Goal: Check status: Check status

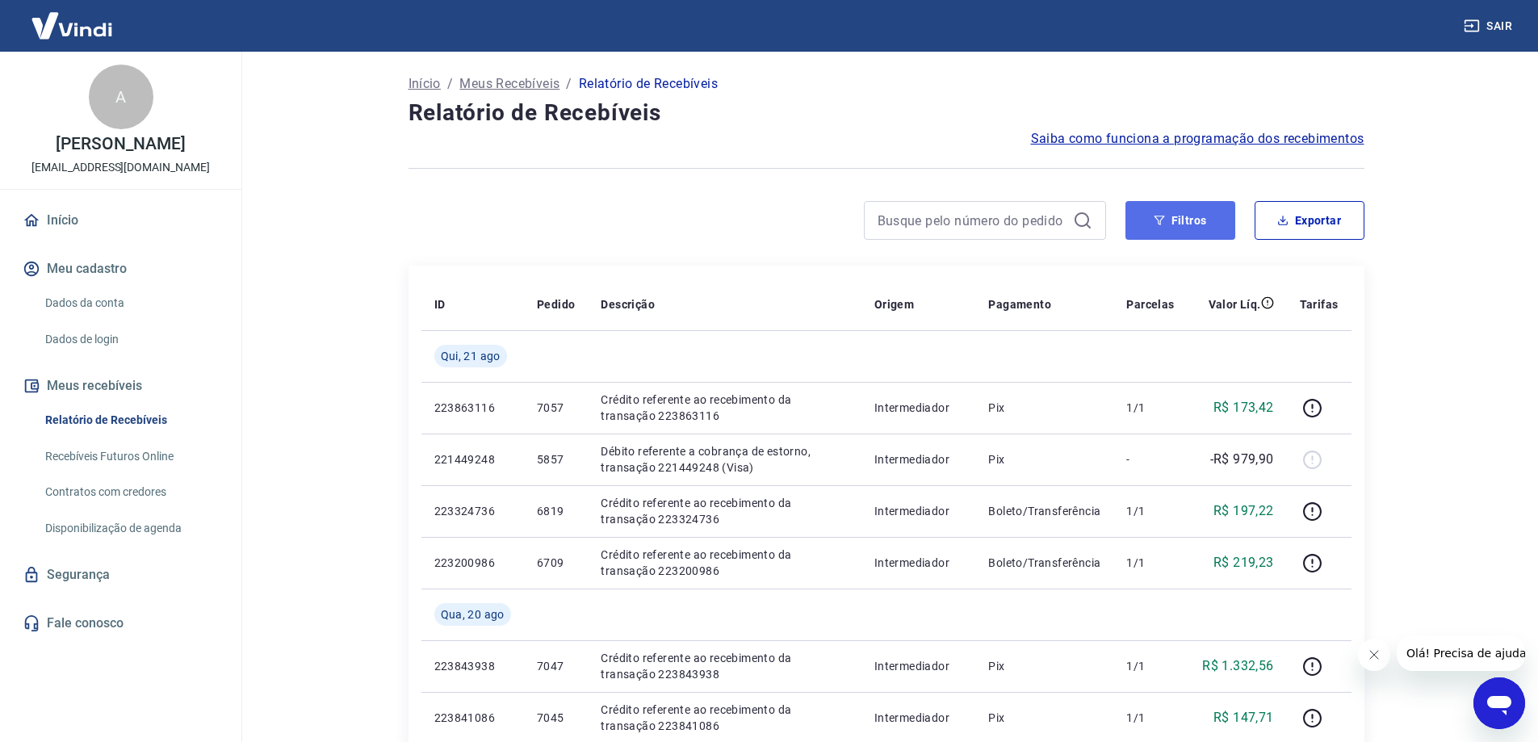
click at [1208, 216] on button "Filtros" at bounding box center [1180, 220] width 110 height 39
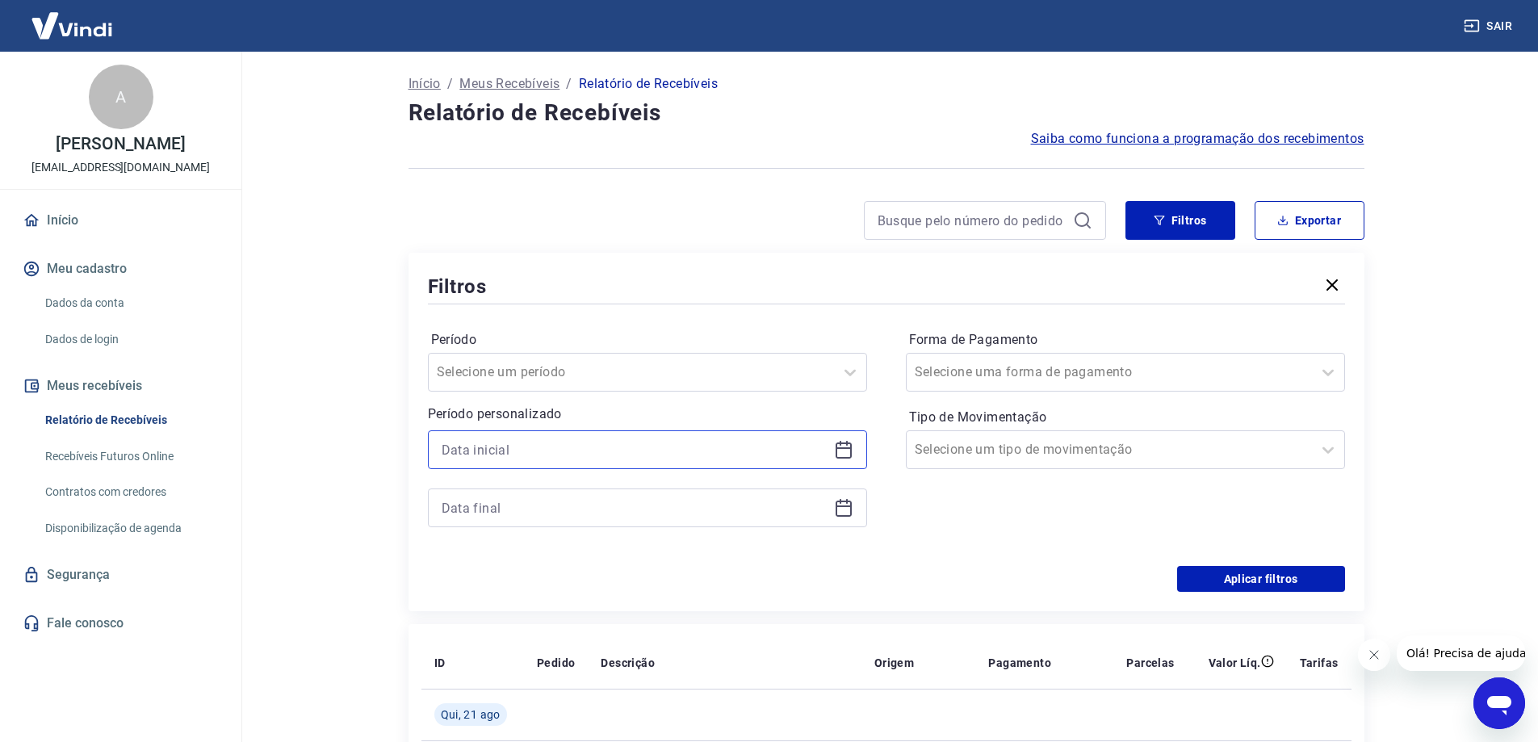
click at [634, 447] on input at bounding box center [635, 449] width 386 height 24
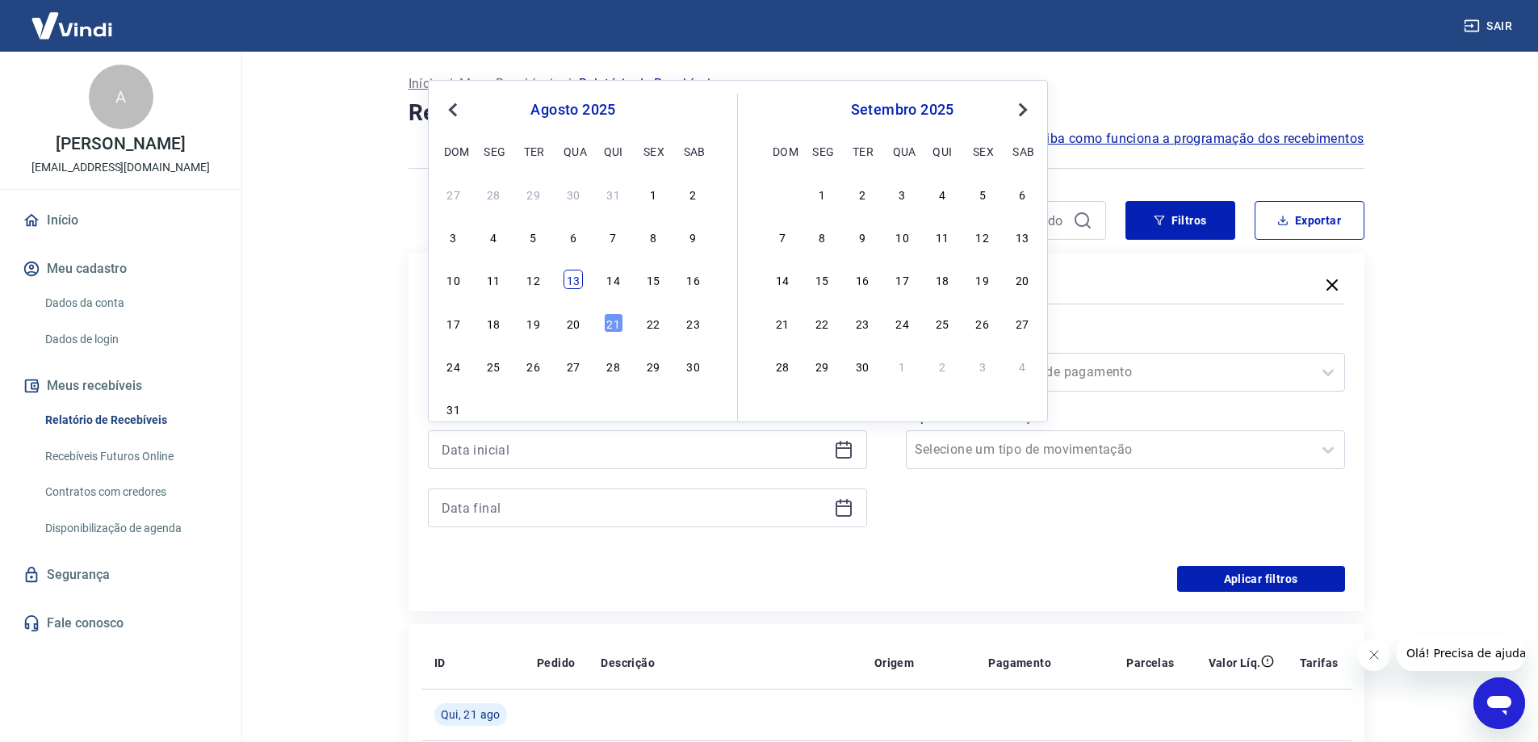
click at [572, 277] on div "13" at bounding box center [572, 279] width 19 height 19
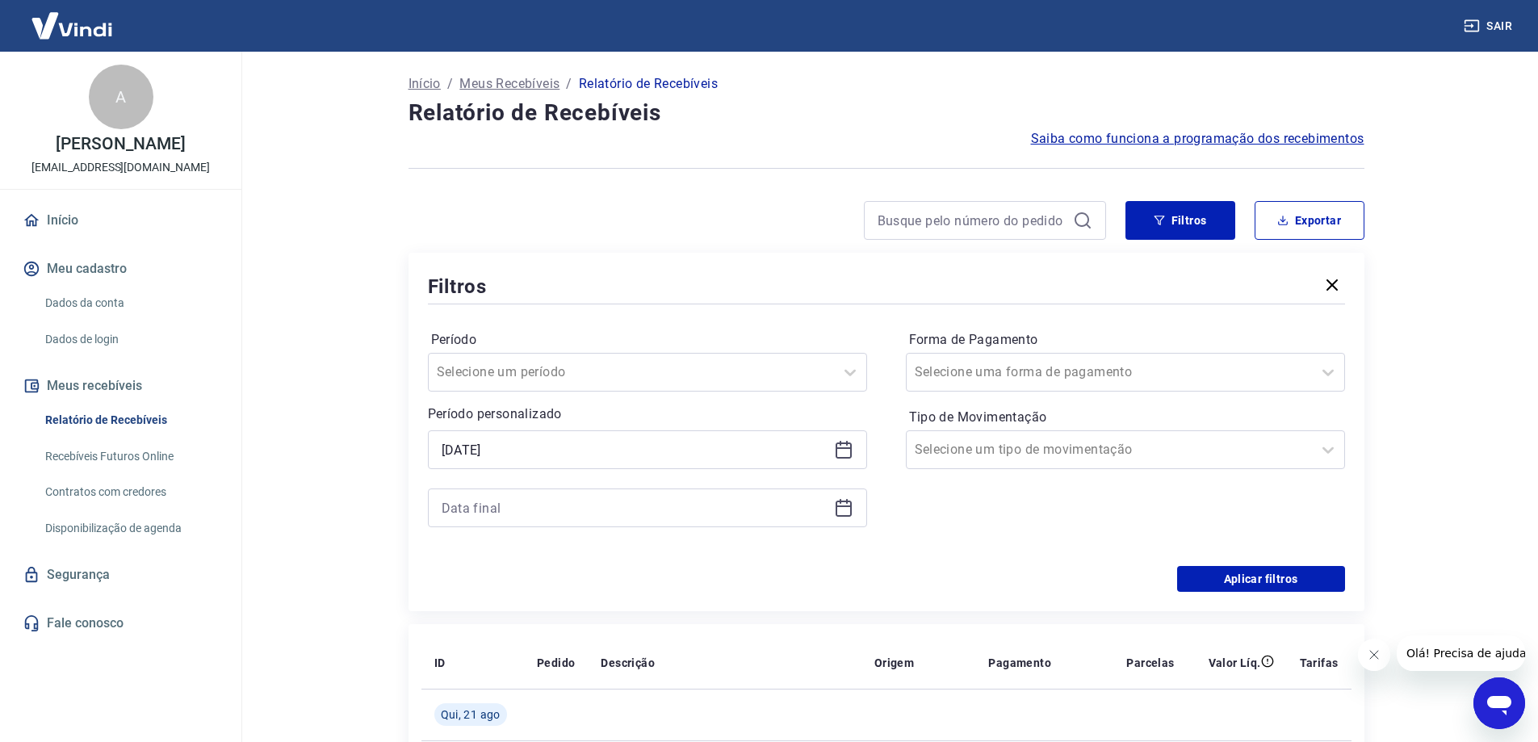
type input "[DATE]"
click at [551, 499] on input at bounding box center [635, 508] width 386 height 24
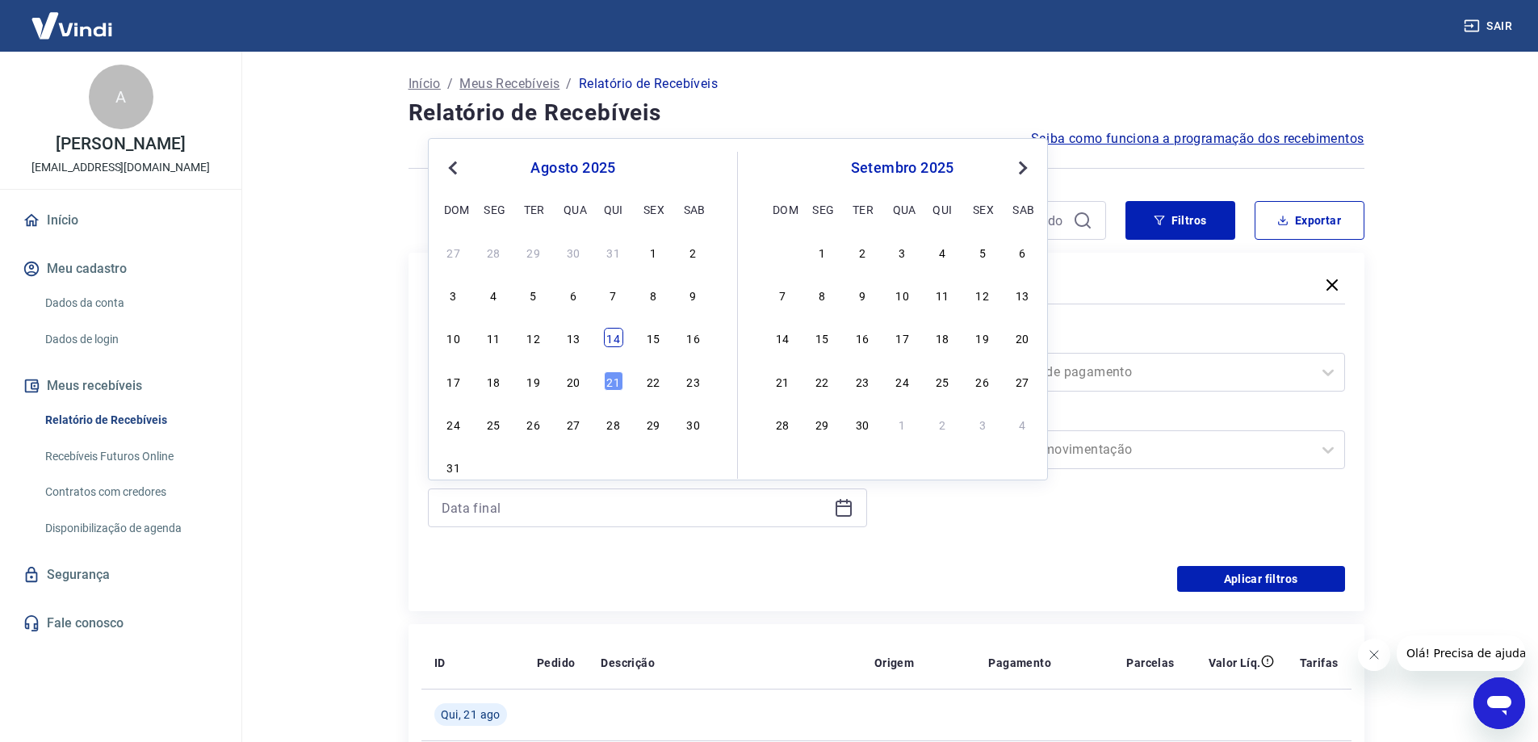
click at [610, 334] on div "14" at bounding box center [613, 337] width 19 height 19
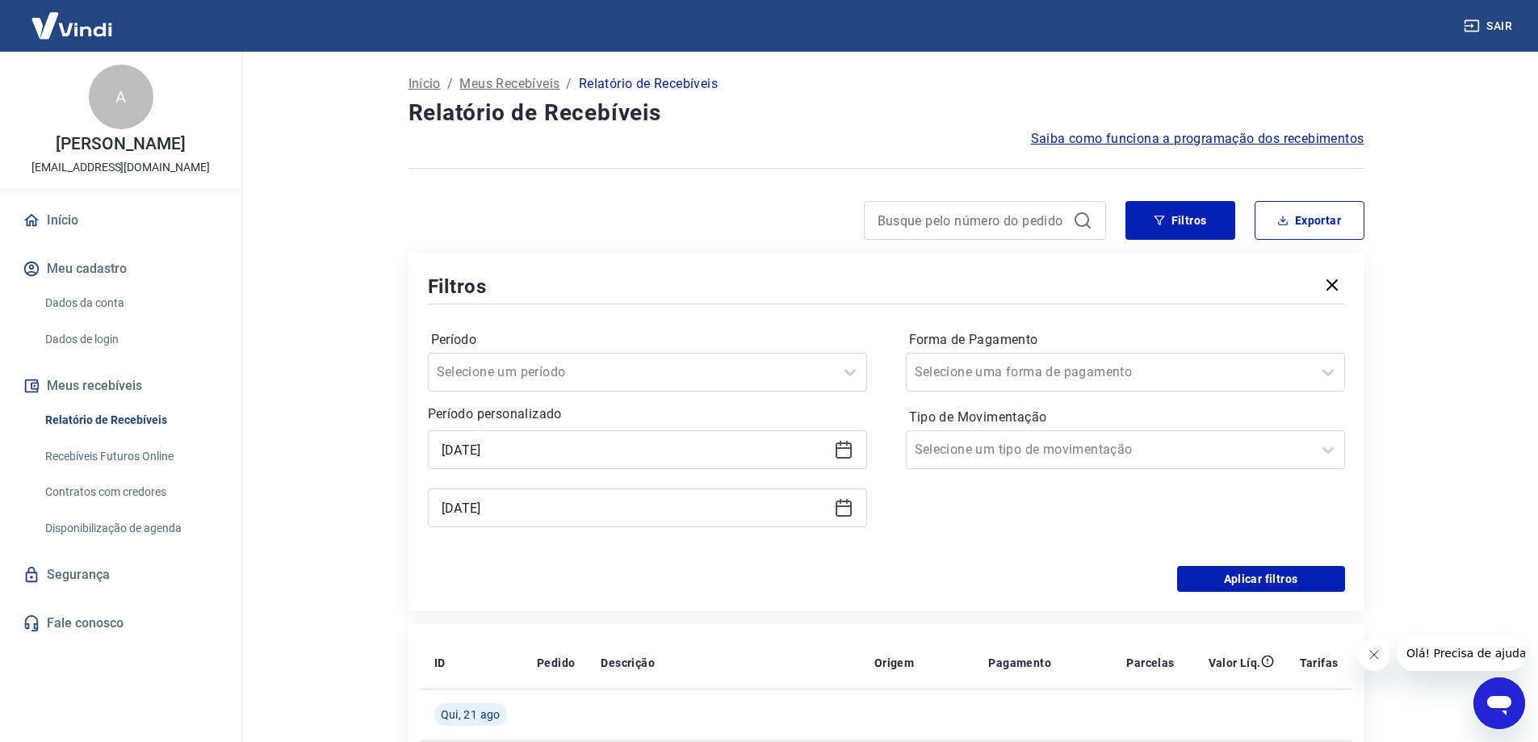
type input "[DATE]"
click at [1216, 452] on div at bounding box center [1109, 449] width 389 height 23
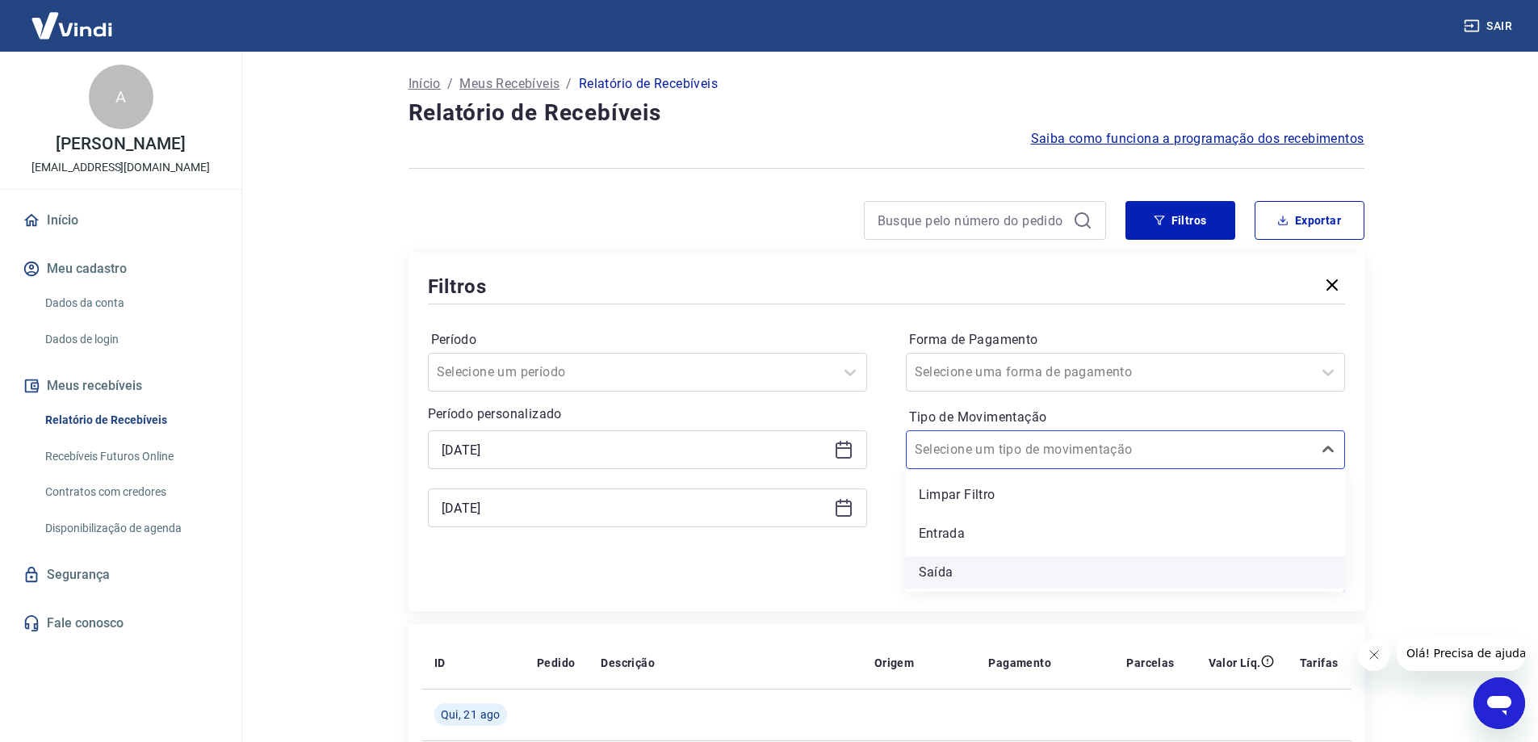
click at [1110, 568] on div "Saída" at bounding box center [1125, 572] width 439 height 32
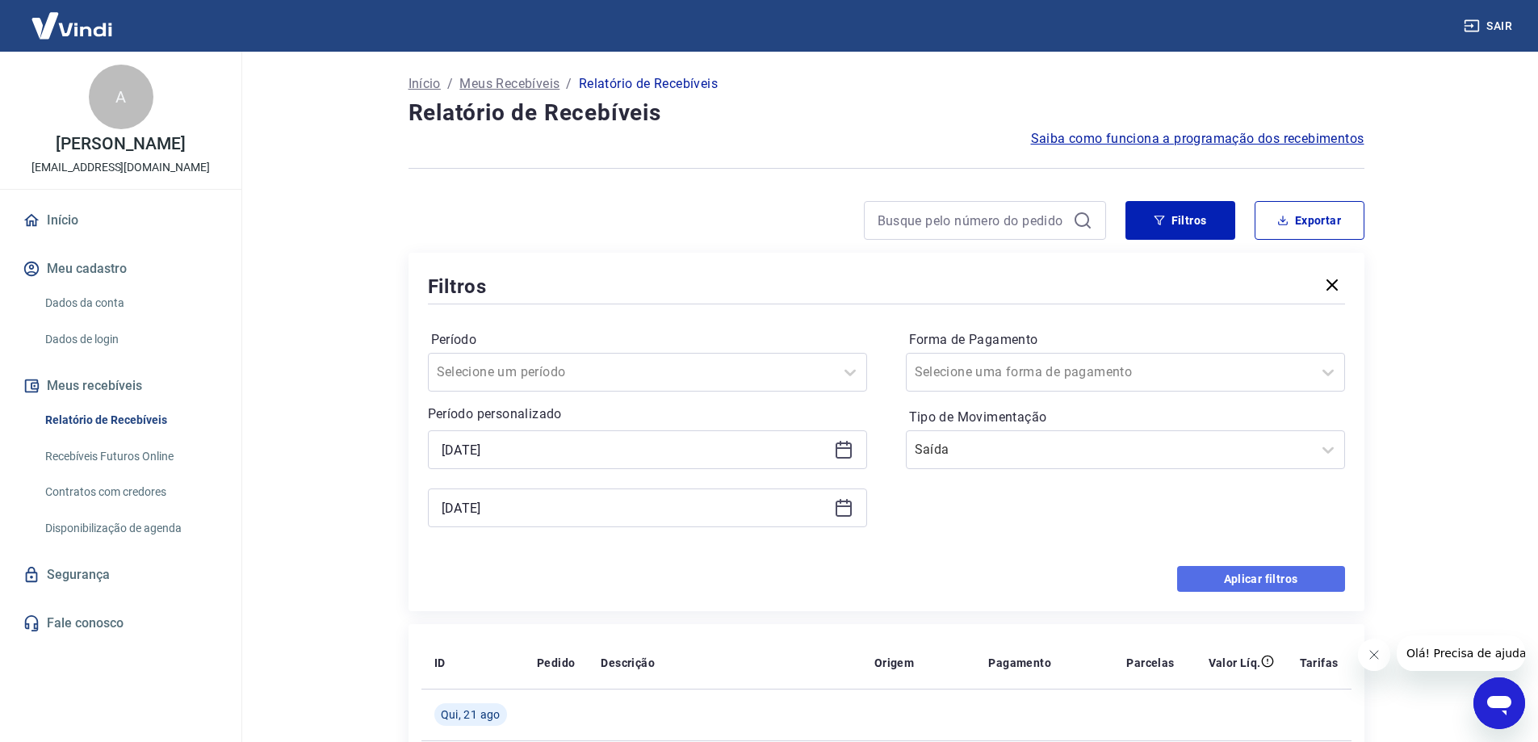
click at [1287, 584] on button "Aplicar filtros" at bounding box center [1261, 579] width 168 height 26
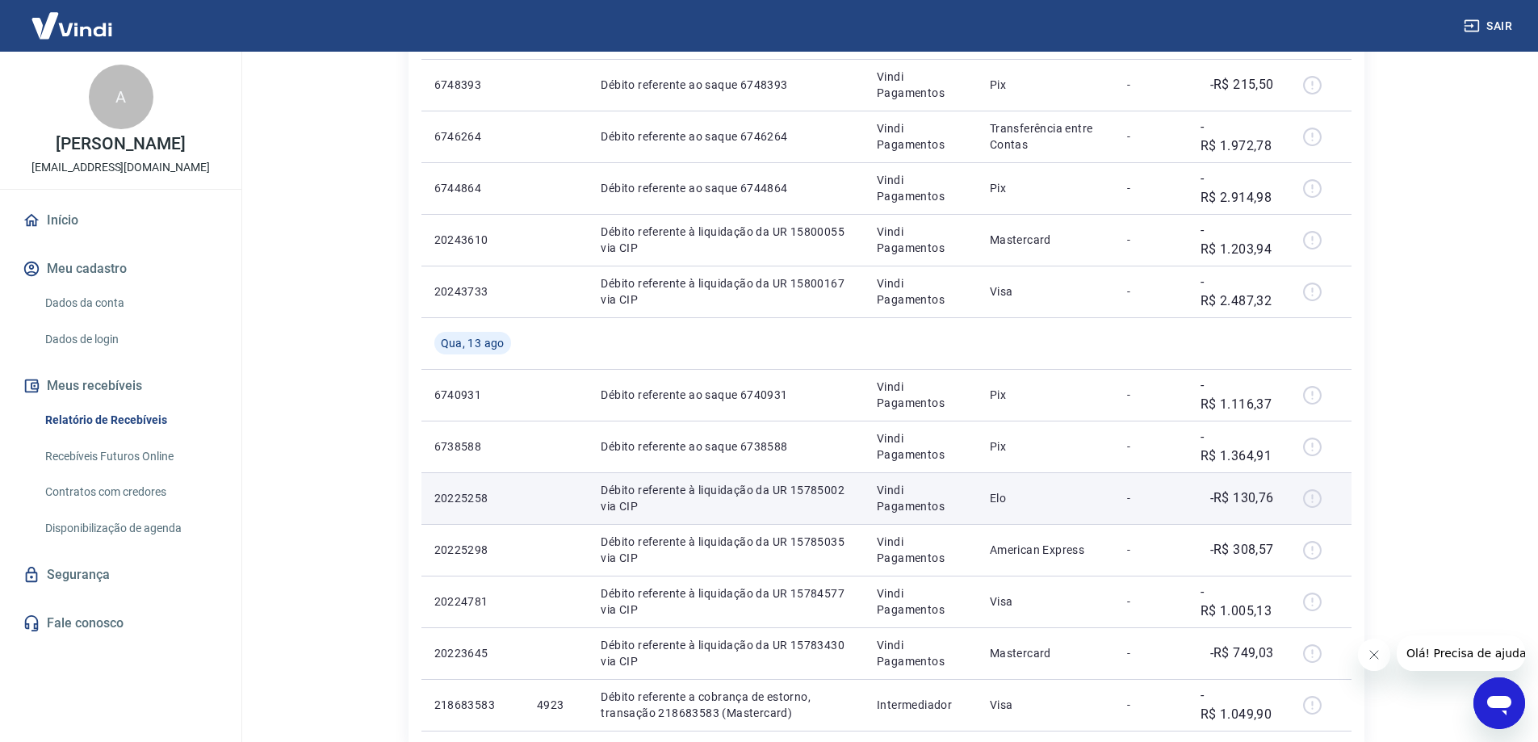
scroll to position [484, 0]
